Goal: Ask a question

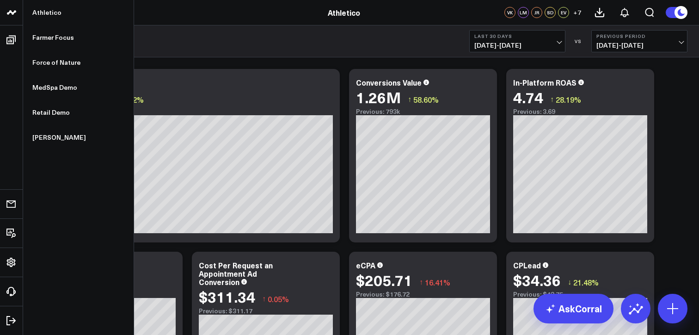
click at [9, 11] on icon at bounding box center [9, 12] width 5 height 4
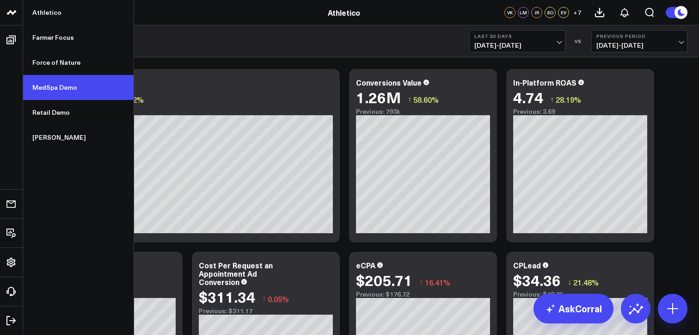
click at [53, 90] on link "MedSpa Demo" at bounding box center [78, 87] width 111 height 25
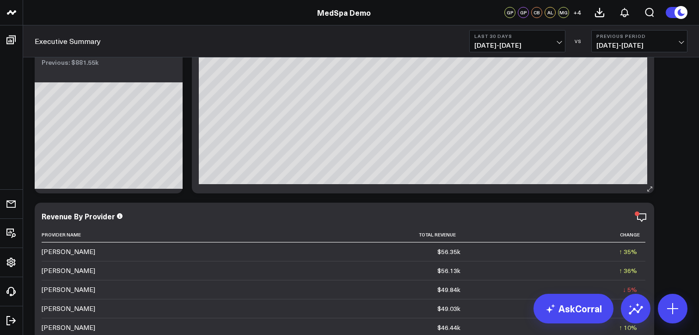
scroll to position [89, 0]
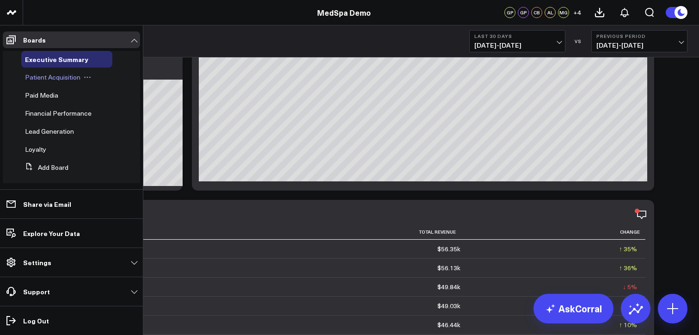
click at [54, 80] on span "Patient Acquisition" at bounding box center [52, 77] width 55 height 9
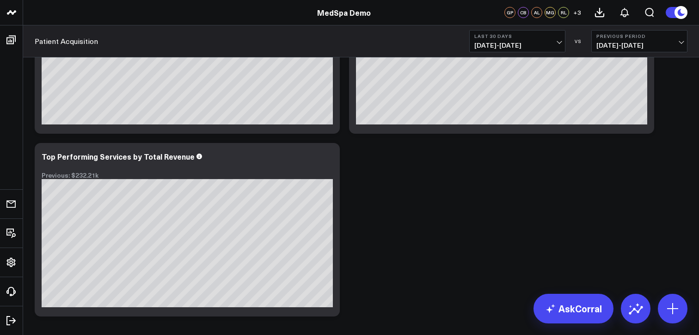
scroll to position [683, 0]
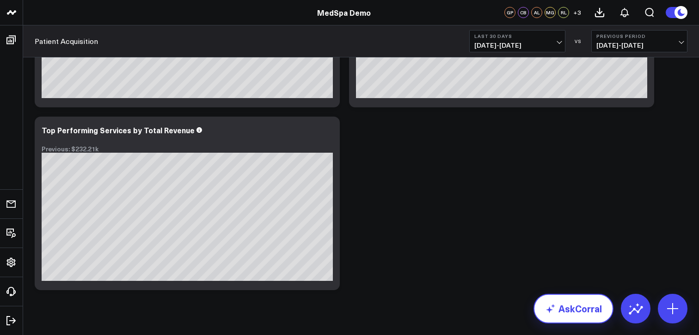
click at [572, 304] on link "AskCorral" at bounding box center [574, 309] width 80 height 30
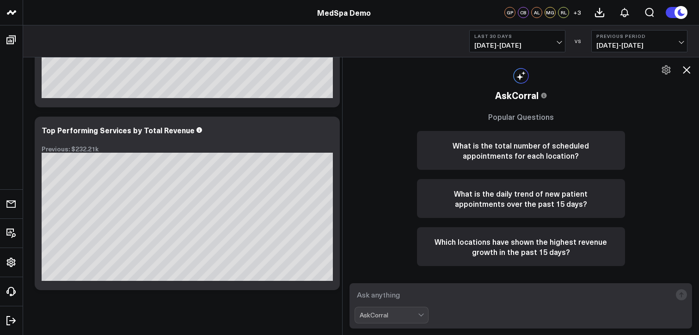
click at [481, 291] on textarea at bounding box center [513, 294] width 317 height 17
type textarea "What was the best performing product in the last 30 days?"
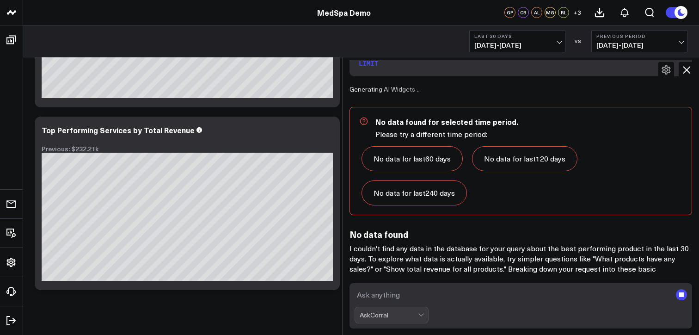
scroll to position [313, 0]
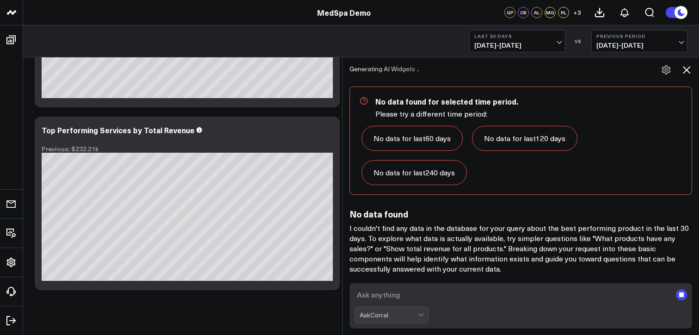
click at [516, 132] on link "No data for last 120 days" at bounding box center [524, 138] width 105 height 25
click at [685, 68] on icon at bounding box center [686, 69] width 7 height 7
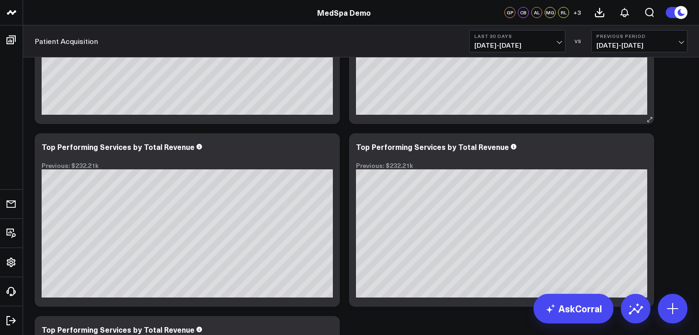
scroll to position [257, 0]
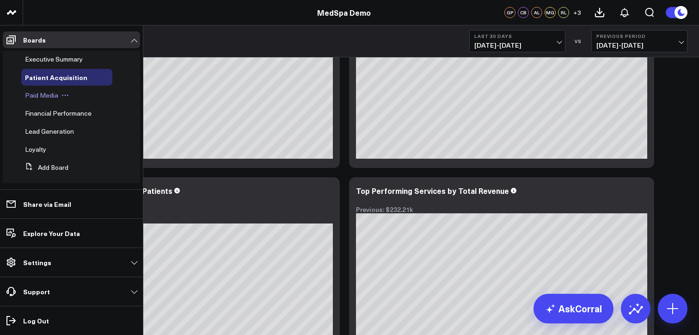
click at [49, 98] on span "Paid Media" at bounding box center [41, 95] width 33 height 9
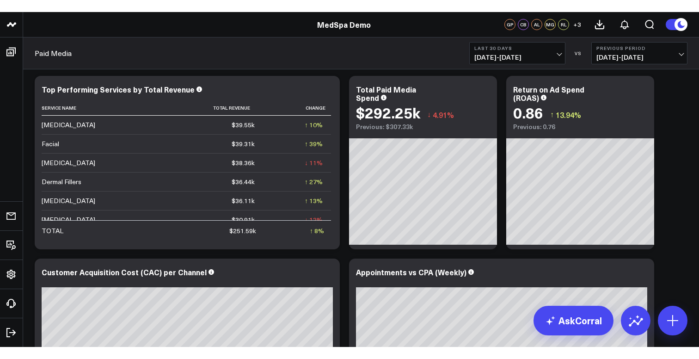
scroll to position [842, 0]
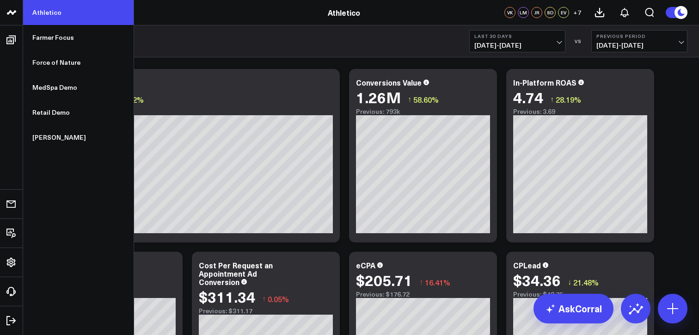
click at [48, 12] on link "Athletico" at bounding box center [78, 12] width 111 height 25
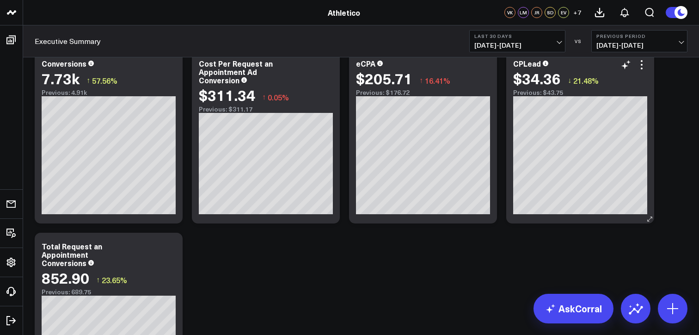
scroll to position [231, 0]
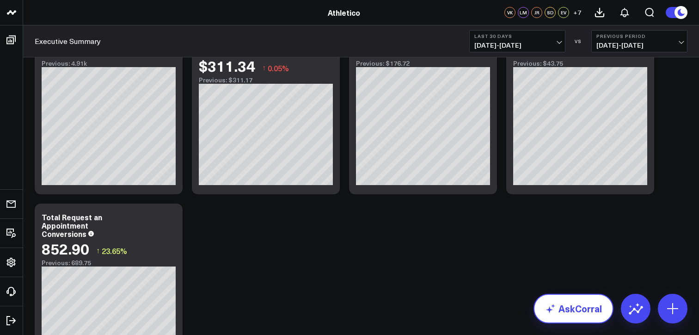
click at [575, 306] on link "AskCorral" at bounding box center [574, 309] width 80 height 30
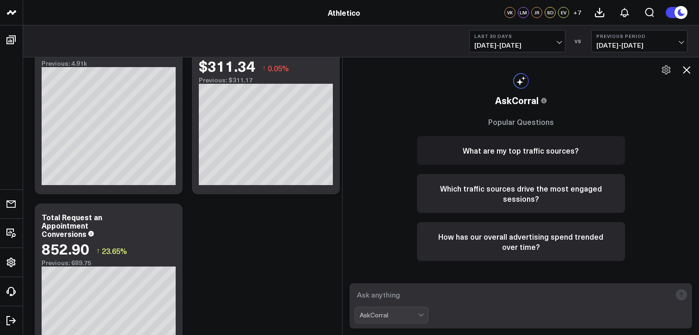
click at [519, 154] on button "What are my top traffic sources?" at bounding box center [521, 150] width 208 height 29
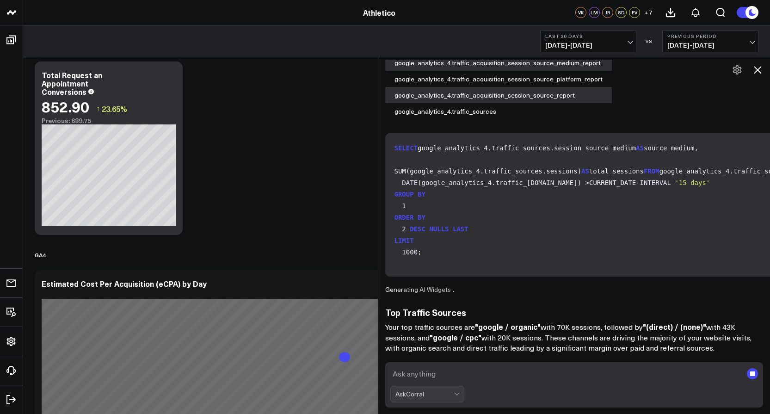
scroll to position [373, 0]
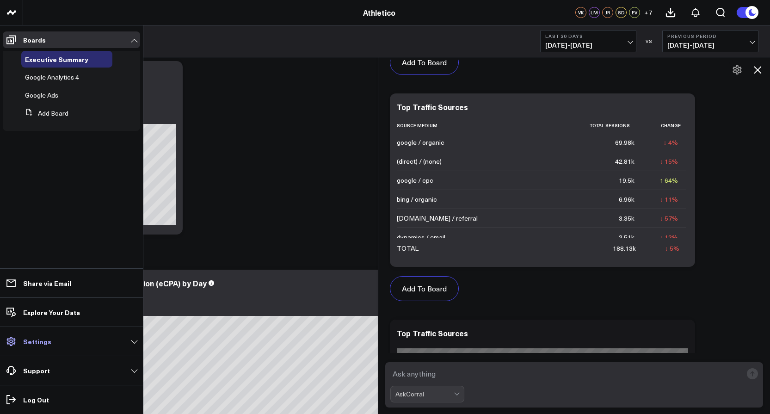
click at [34, 334] on p "Settings" at bounding box center [37, 341] width 28 height 7
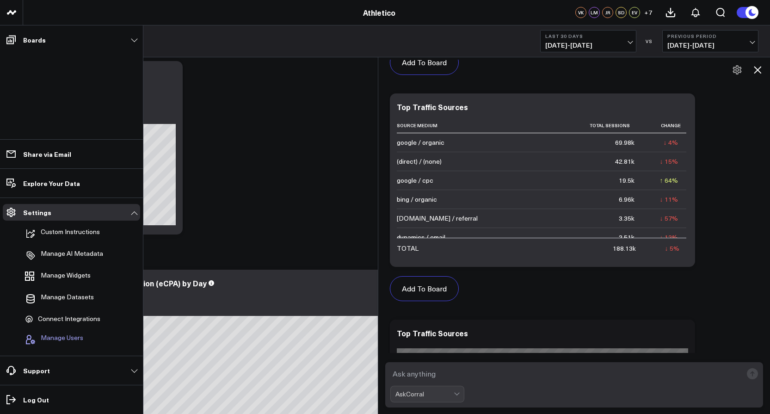
scroll to position [888, 0]
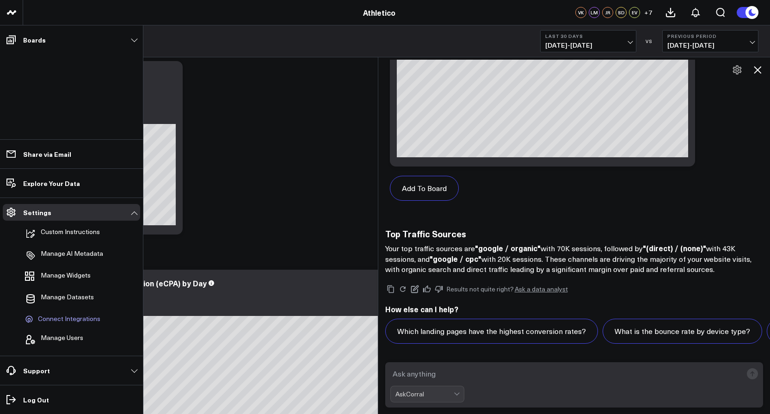
click at [68, 320] on span "Connect Integrations" at bounding box center [69, 319] width 62 height 8
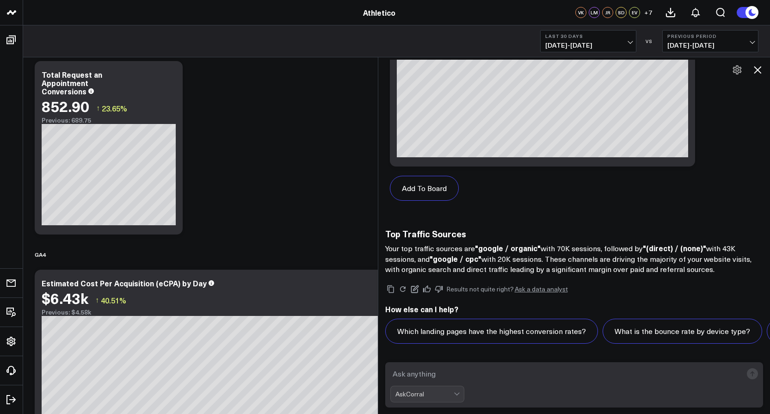
click at [699, 69] on icon at bounding box center [757, 69] width 11 height 11
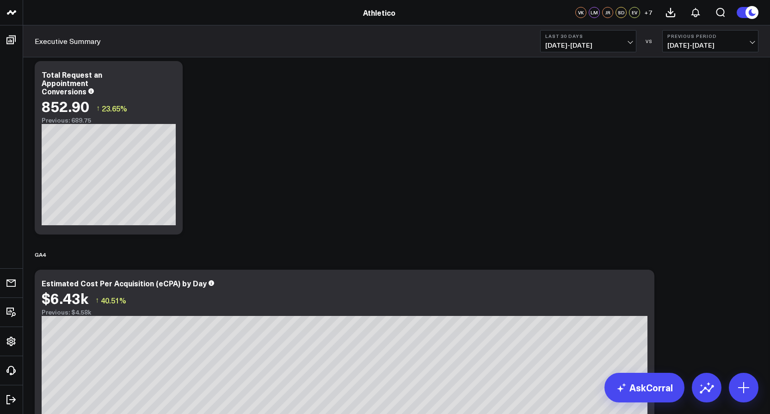
scroll to position [0, 0]
